Goal: Navigation & Orientation: Find specific page/section

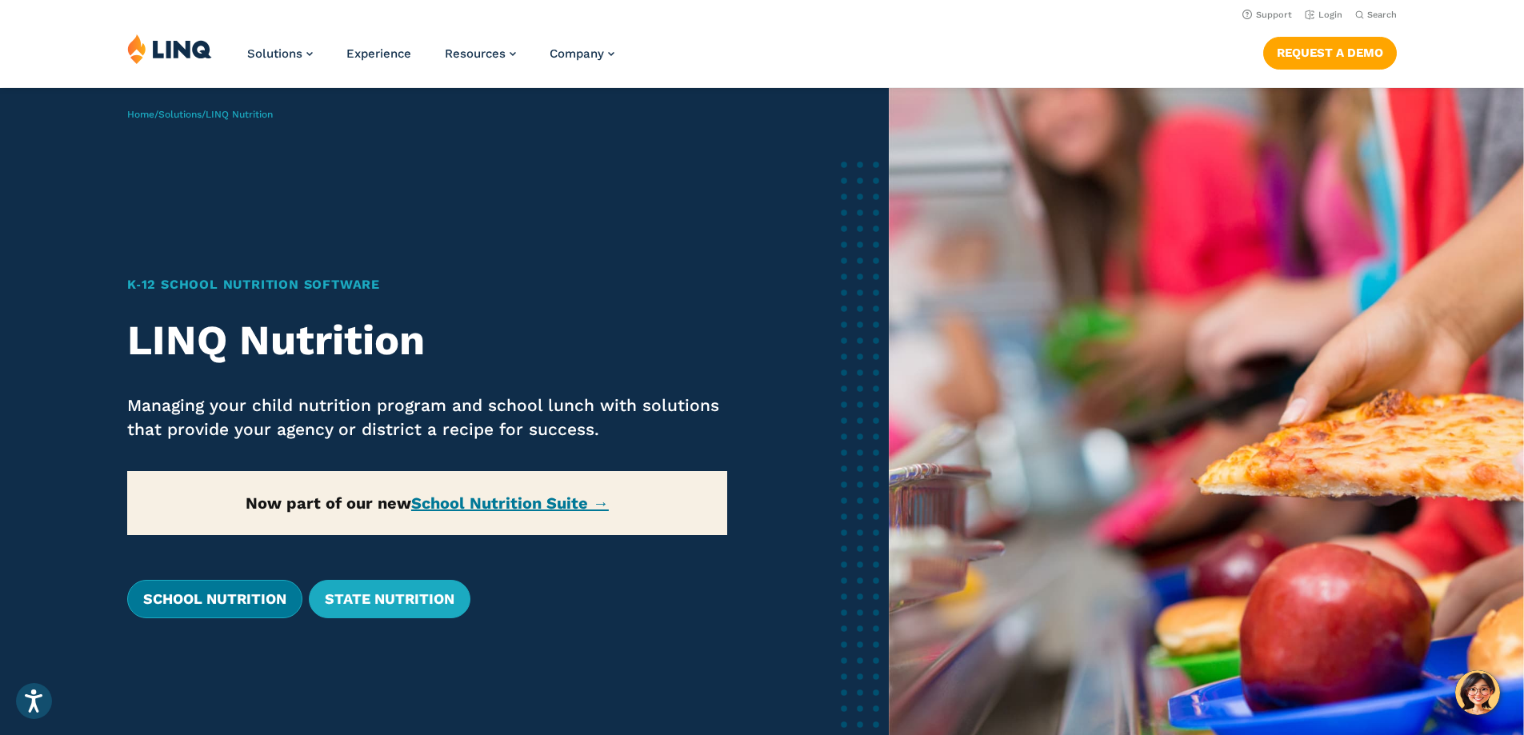
click at [196, 599] on link "School Nutrition" at bounding box center [214, 599] width 175 height 38
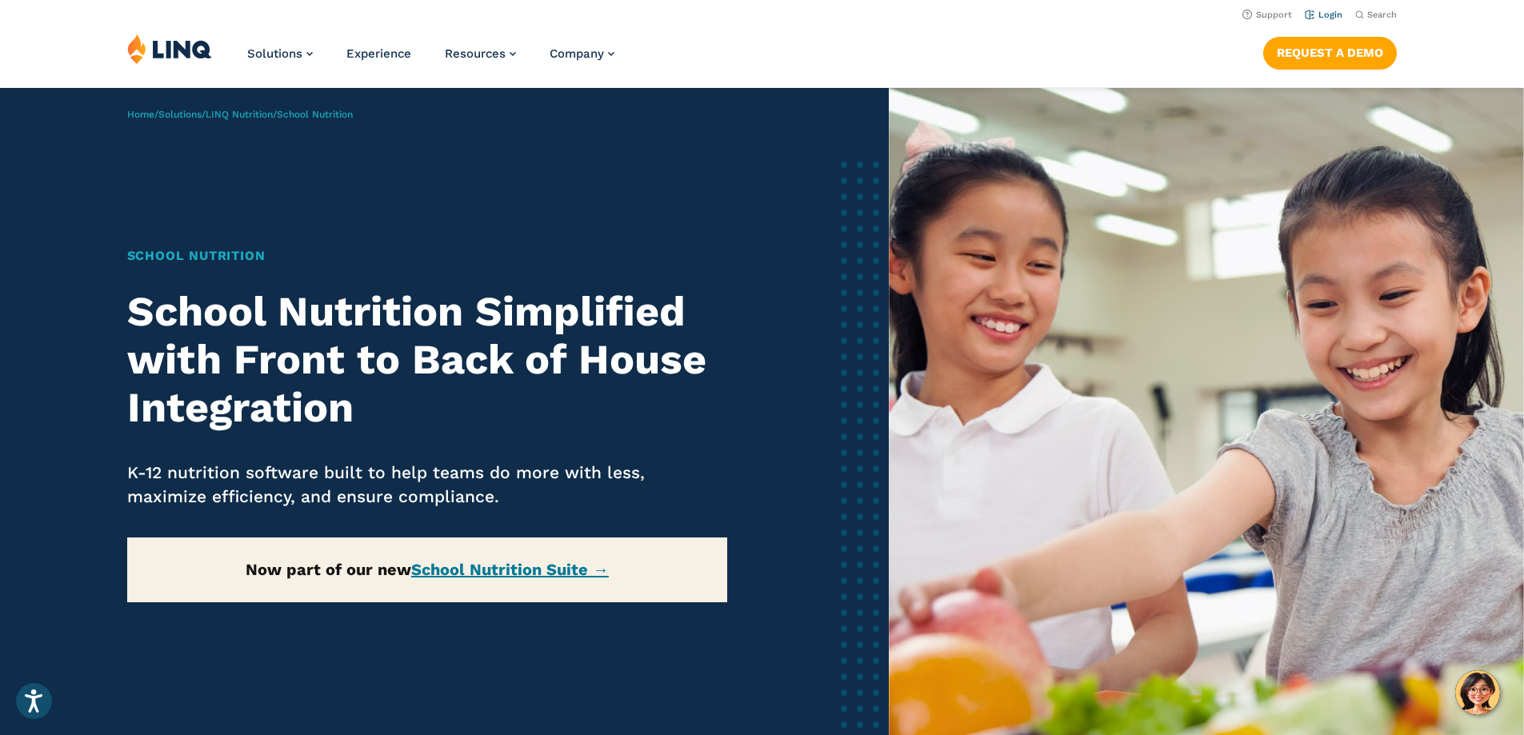
click at [1322, 14] on link "Login" at bounding box center [1324, 15] width 38 height 10
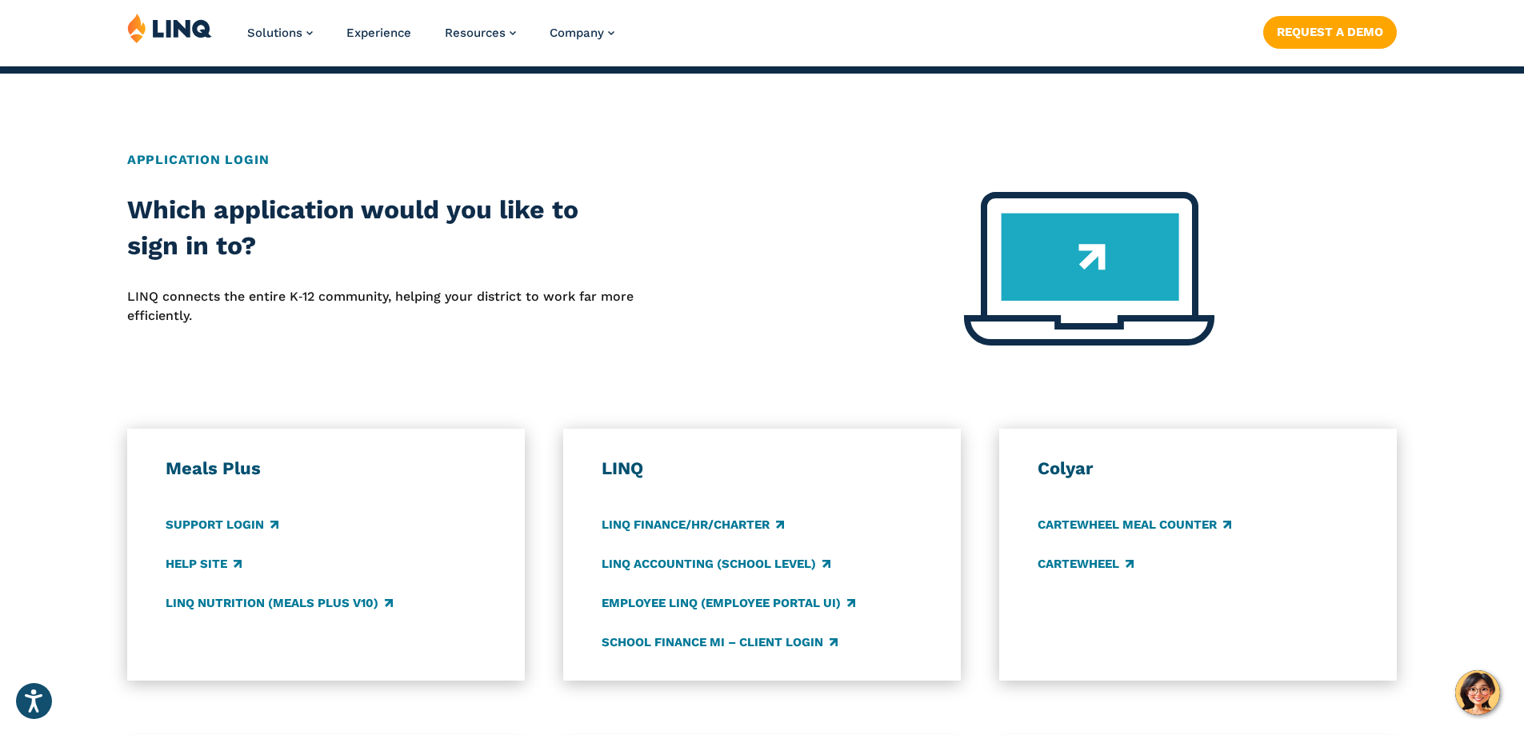
scroll to position [560, 0]
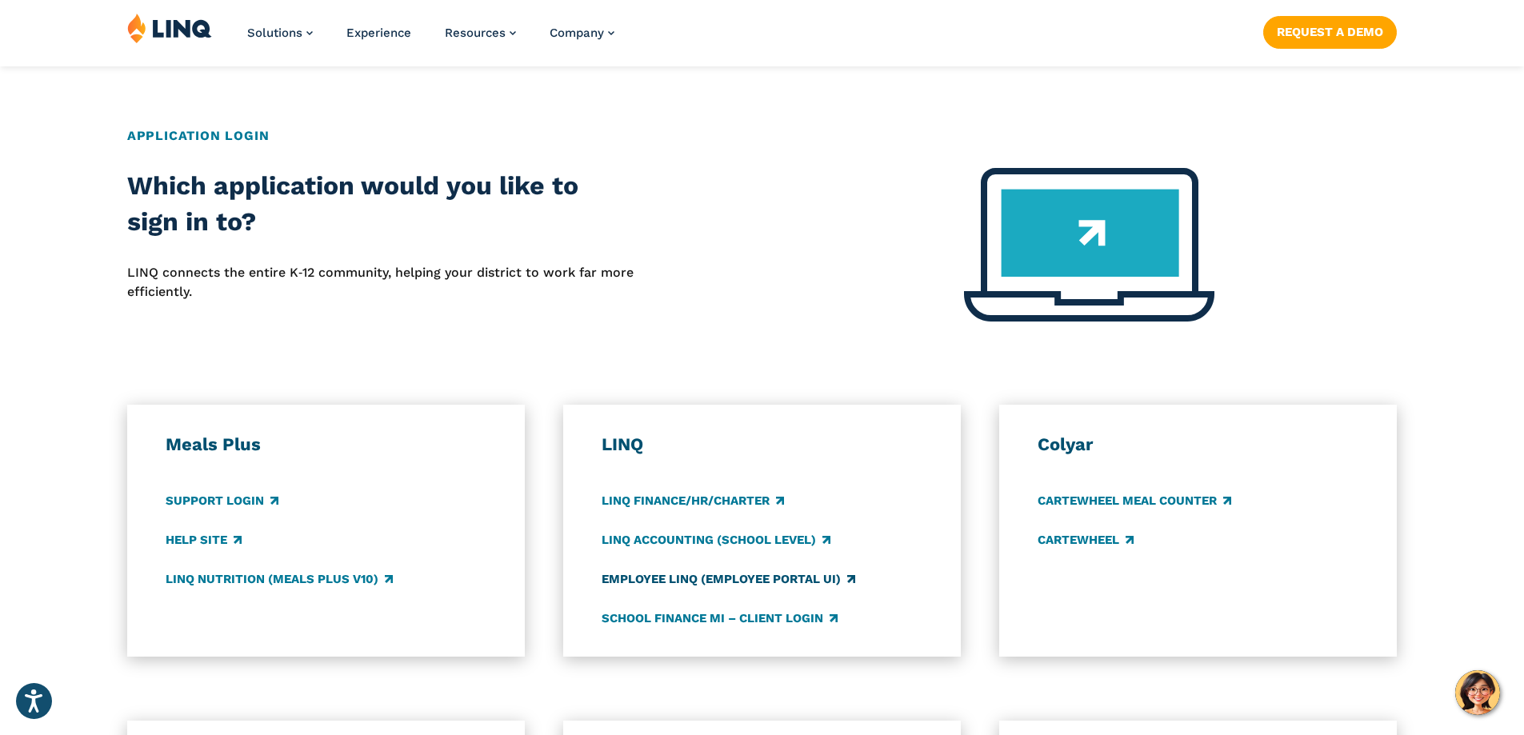
click at [659, 579] on link "Employee LINQ (Employee Portal UI)" at bounding box center [729, 579] width 254 height 18
